Goal: Complete application form

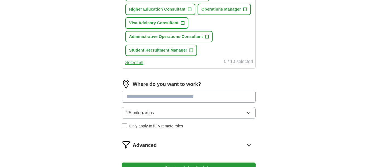
scroll to position [294, 0]
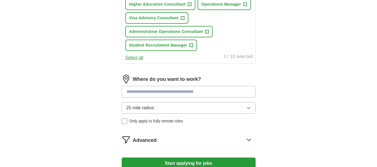
click at [246, 108] on button "25 mile radius" at bounding box center [189, 108] width 134 height 12
click at [185, 103] on button "25 mile radius" at bounding box center [189, 108] width 134 height 12
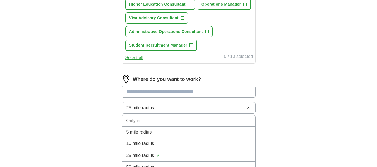
click at [158, 129] on div "5 mile radius" at bounding box center [188, 132] width 124 height 7
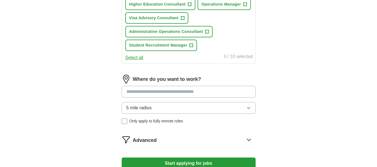
click at [198, 162] on button "Start applying for jobs" at bounding box center [189, 164] width 134 height 12
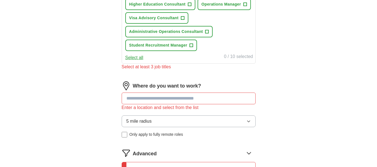
click at [193, 98] on input at bounding box center [189, 99] width 134 height 12
click at [155, 97] on input at bounding box center [189, 99] width 134 height 12
click at [172, 97] on input at bounding box center [189, 99] width 134 height 12
click at [135, 57] on button "Select all" at bounding box center [134, 57] width 18 height 7
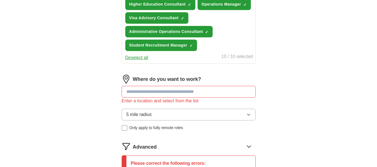
click at [217, 113] on button "5 mile radius" at bounding box center [189, 115] width 134 height 12
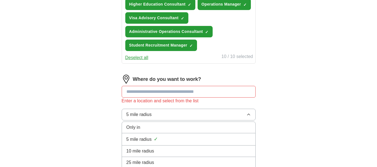
click at [190, 129] on div "Only in" at bounding box center [188, 127] width 124 height 7
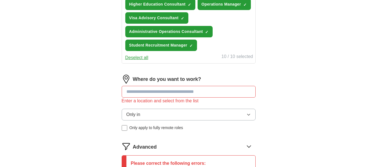
click at [180, 94] on input at bounding box center [189, 92] width 134 height 12
click at [172, 117] on button "Only in" at bounding box center [189, 115] width 134 height 12
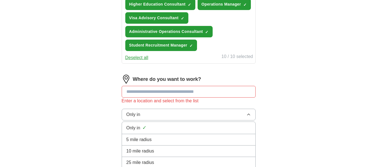
click at [159, 138] on div "5 mile radius" at bounding box center [188, 139] width 124 height 7
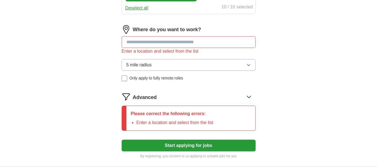
scroll to position [345, 0]
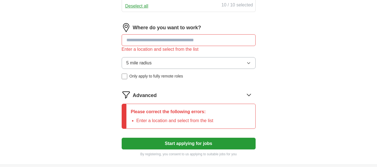
click at [158, 40] on input at bounding box center [189, 40] width 134 height 12
click at [174, 59] on button "5 mile radius" at bounding box center [189, 63] width 134 height 12
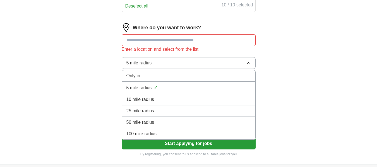
click at [159, 108] on div "25 mile radius" at bounding box center [188, 111] width 124 height 7
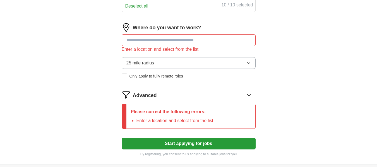
click at [155, 44] on input at bounding box center [189, 40] width 134 height 12
click at [141, 63] on span "25 mile radius" at bounding box center [140, 63] width 28 height 7
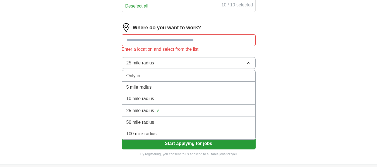
click at [246, 62] on icon "button" at bounding box center [248, 63] width 4 height 4
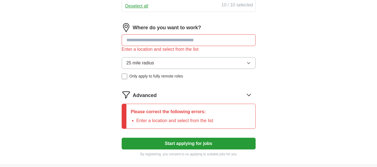
click at [222, 61] on button "25 mile radius" at bounding box center [189, 63] width 134 height 12
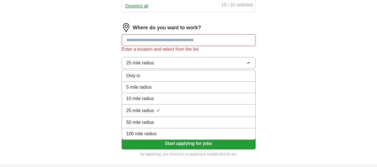
click at [188, 73] on div "Only in" at bounding box center [188, 76] width 124 height 7
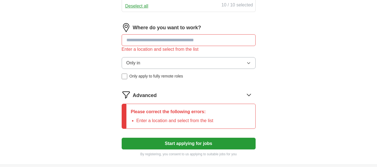
click at [185, 37] on input at bounding box center [189, 40] width 134 height 12
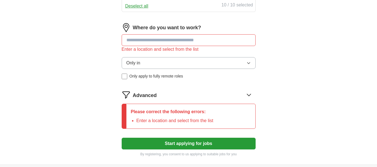
click at [185, 37] on input at bounding box center [189, 40] width 134 height 12
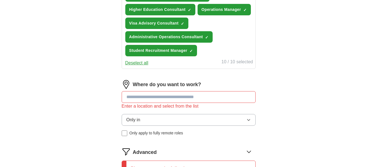
scroll to position [287, 0]
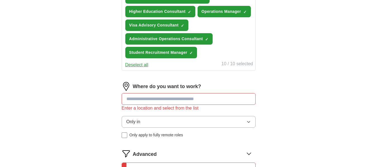
click at [248, 118] on button "Only in" at bounding box center [189, 122] width 134 height 12
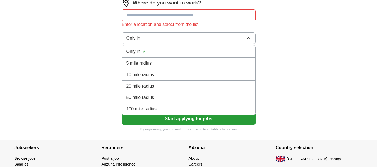
scroll to position [370, 0]
click at [146, 35] on button "Only in" at bounding box center [189, 38] width 134 height 12
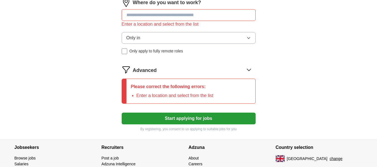
click at [146, 14] on input at bounding box center [189, 15] width 134 height 12
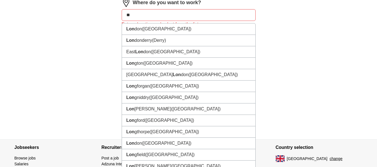
type input "*"
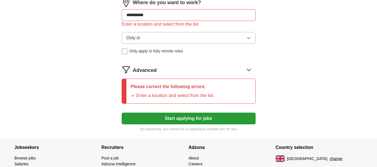
click at [133, 13] on input "**********" at bounding box center [189, 15] width 134 height 12
type input "**********"
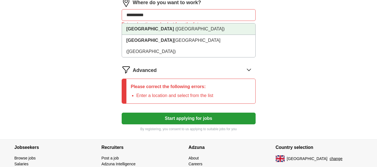
click at [175, 30] on span "(West Midlands)" at bounding box center [199, 29] width 49 height 5
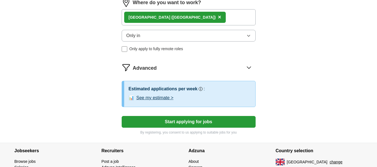
click at [162, 32] on button "Only in" at bounding box center [189, 36] width 134 height 12
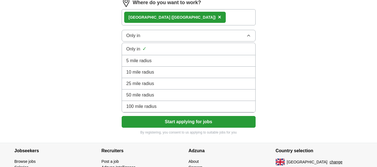
click at [158, 59] on div "5 mile radius" at bounding box center [188, 60] width 124 height 7
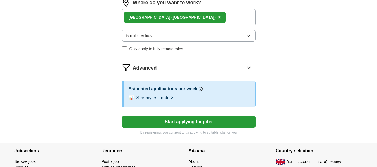
click at [196, 122] on button "Start applying for jobs" at bounding box center [189, 122] width 134 height 12
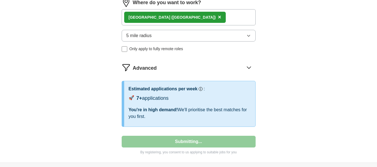
select select "**"
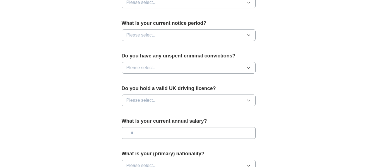
click at [211, 14] on form "**********" at bounding box center [189, 4] width 134 height 391
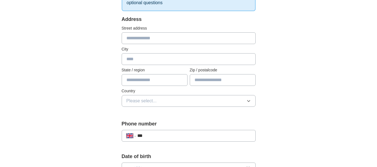
scroll to position [0, 0]
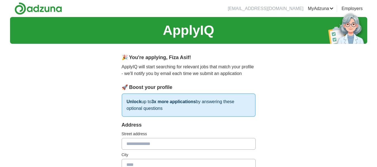
click at [195, 140] on input "text" at bounding box center [189, 144] width 134 height 12
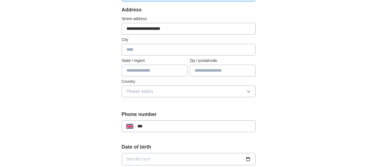
scroll to position [114, 0]
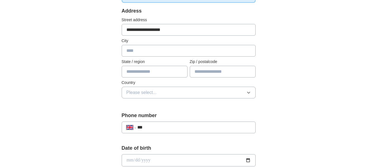
type input "**********"
click at [228, 49] on input "text" at bounding box center [189, 51] width 134 height 12
type input "******"
type input "********"
drag, startPoint x: 218, startPoint y: 71, endPoint x: 174, endPoint y: 68, distance: 44.8
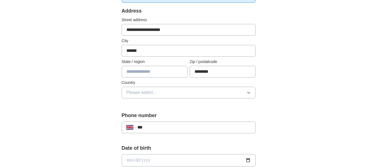
click at [174, 68] on div "State / region Zip / postalcode ********" at bounding box center [189, 68] width 134 height 19
type input "********"
click at [142, 93] on span "Please select..." at bounding box center [141, 92] width 30 height 7
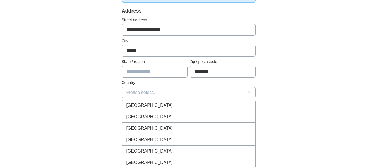
click at [140, 105] on span "[GEOGRAPHIC_DATA]" at bounding box center [149, 105] width 47 height 7
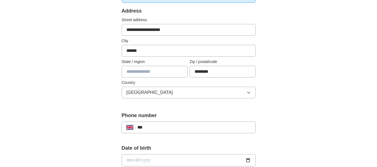
click at [169, 127] on input "***" at bounding box center [193, 127] width 113 height 7
type input "**********"
click at [304, 118] on div "**********" at bounding box center [188, 153] width 357 height 500
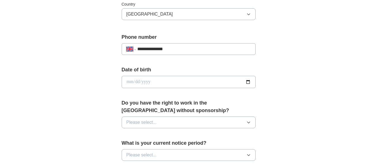
scroll to position [200, 0]
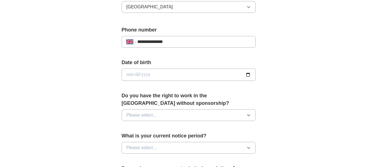
click at [129, 73] on input "date" at bounding box center [189, 75] width 134 height 12
type input "**********"
click at [164, 113] on button "Please select..." at bounding box center [189, 115] width 134 height 12
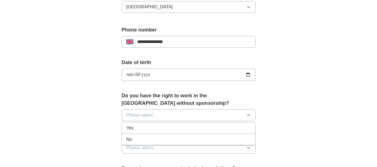
click at [152, 126] on div "Yes" at bounding box center [188, 128] width 124 height 7
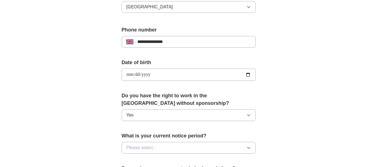
click at [235, 146] on button "Please select..." at bounding box center [189, 148] width 134 height 12
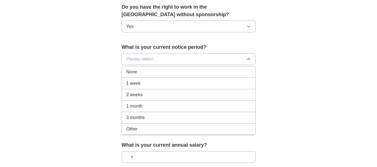
scroll to position [289, 0]
click at [156, 97] on div "2 weeks" at bounding box center [188, 94] width 124 height 7
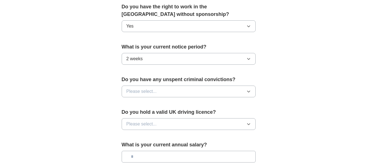
click at [162, 122] on button "Please select..." at bounding box center [189, 124] width 134 height 12
click at [145, 147] on div "No" at bounding box center [188, 148] width 124 height 7
click at [215, 153] on input "text" at bounding box center [189, 157] width 134 height 12
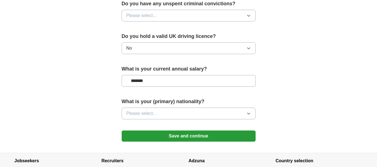
scroll to position [369, 0]
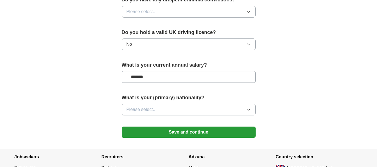
type input "*******"
click at [153, 110] on span "Please select..." at bounding box center [141, 109] width 30 height 7
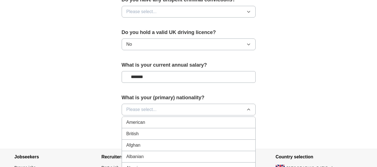
click at [153, 110] on span "Please select..." at bounding box center [141, 109] width 30 height 7
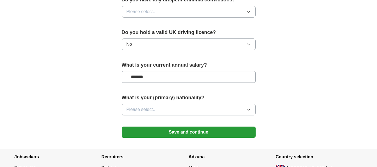
click at [153, 110] on span "Please select..." at bounding box center [141, 109] width 30 height 7
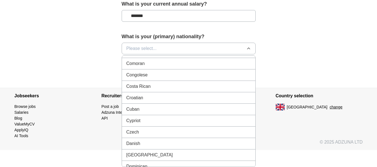
scroll to position [566, 0]
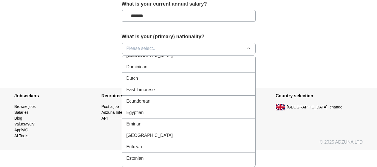
click at [186, 116] on li "Egyptian" at bounding box center [188, 112] width 133 height 11
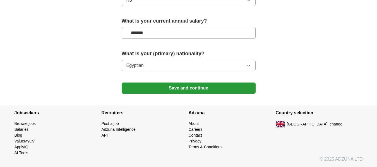
click at [181, 120] on h4 "Recruiters" at bounding box center [145, 113] width 87 height 16
click at [183, 67] on button "Egyptian" at bounding box center [189, 66] width 134 height 12
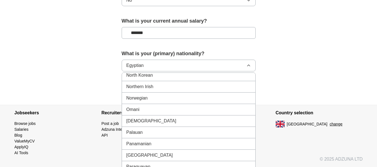
scroll to position [1503, 0]
click at [153, 120] on div "Pakistani" at bounding box center [188, 120] width 124 height 7
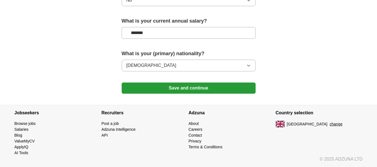
click at [153, 54] on label "What is your (primary) nationality?" at bounding box center [189, 54] width 134 height 8
click at [181, 90] on button "Save and continue" at bounding box center [189, 88] width 134 height 11
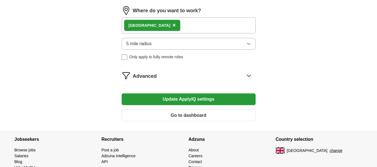
scroll to position [390, 0]
click at [185, 117] on button "Go to dashboard" at bounding box center [189, 116] width 134 height 12
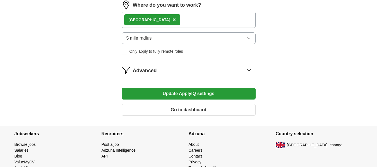
scroll to position [416, 0]
